Goal: Transaction & Acquisition: Purchase product/service

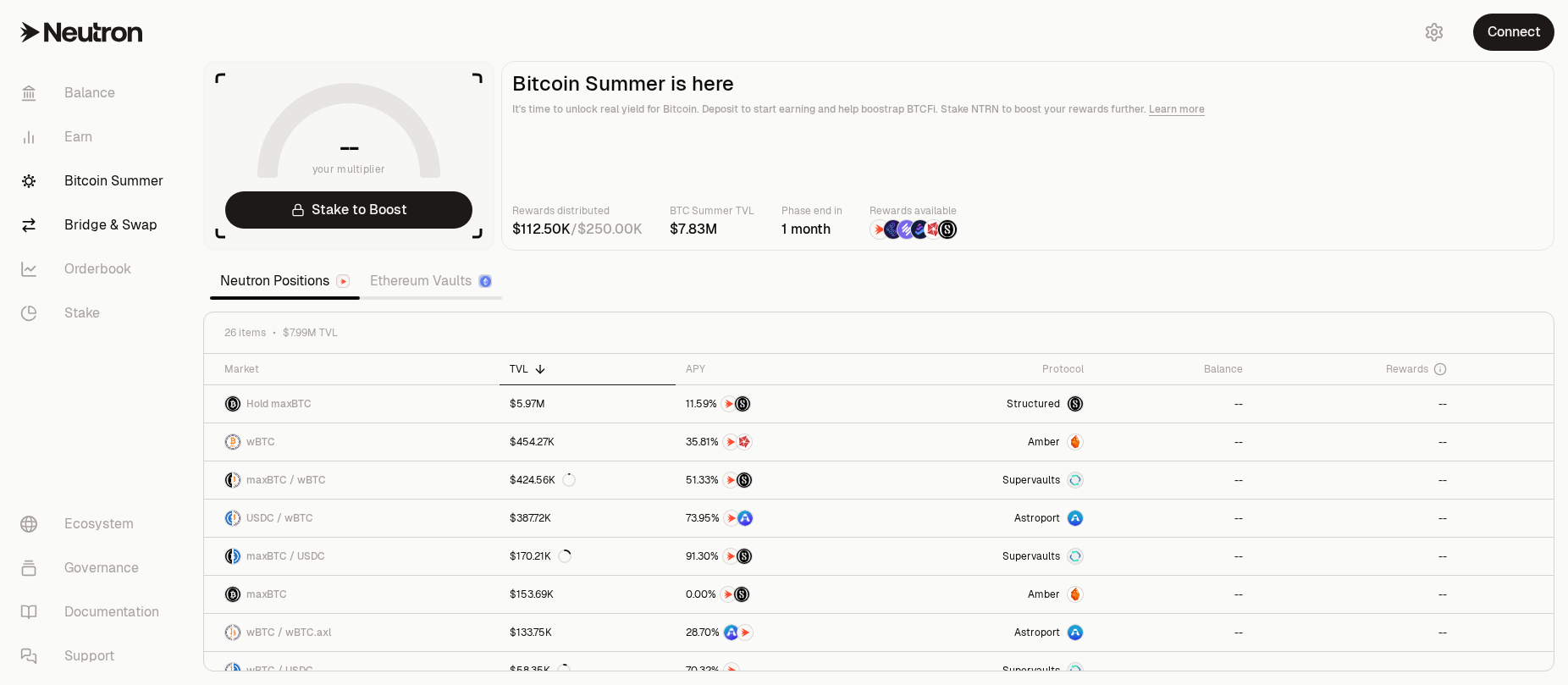
click at [102, 231] on link "Bridge & Swap" at bounding box center [95, 225] width 176 height 44
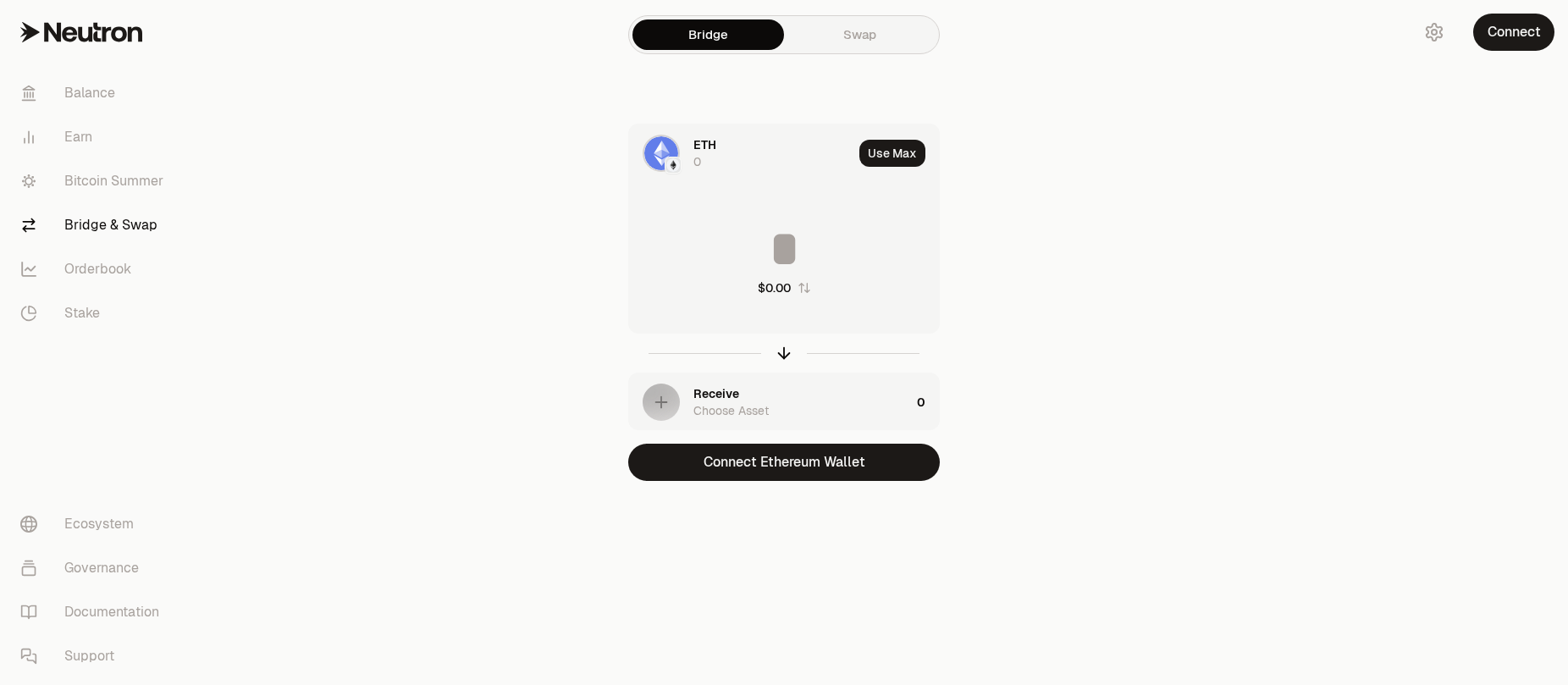
click at [871, 29] on link "Swap" at bounding box center [860, 35] width 152 height 30
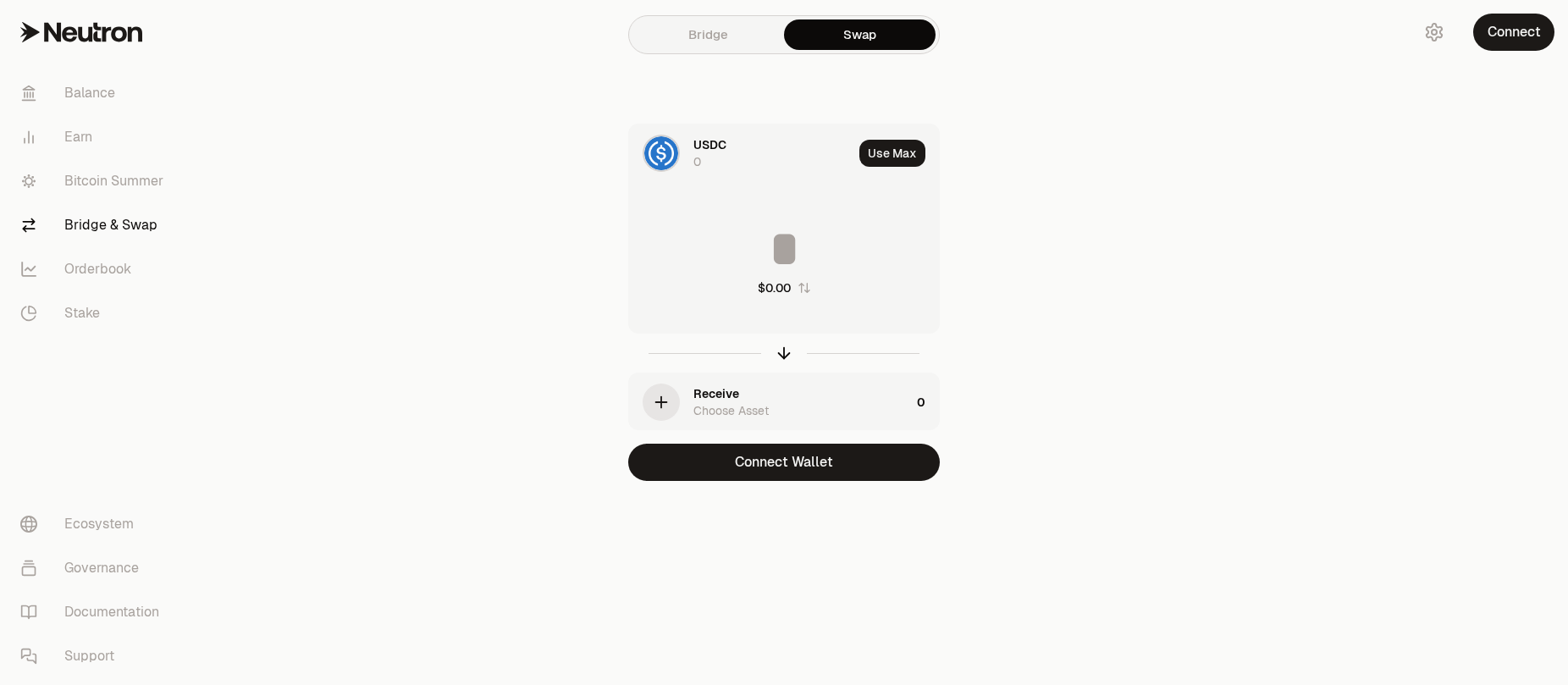
click at [812, 219] on div "$0.00" at bounding box center [783, 260] width 309 height 149
click at [117, 609] on link "Documentation" at bounding box center [95, 611] width 176 height 44
